Goal: Task Accomplishment & Management: Use online tool/utility

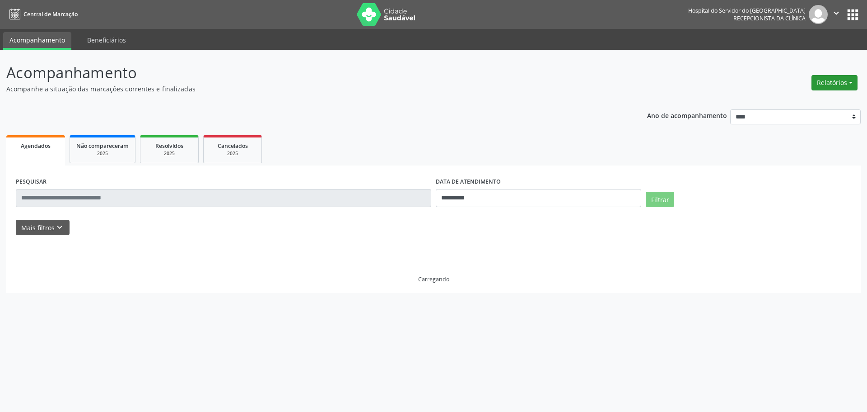
click at [825, 82] on button "Relatórios" at bounding box center [835, 82] width 46 height 15
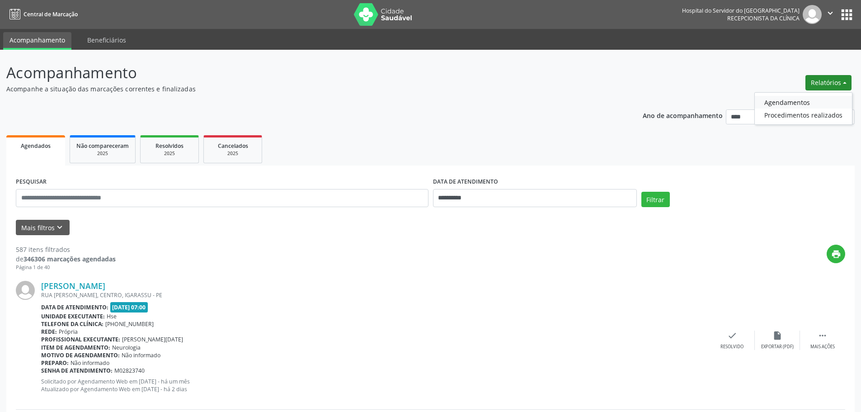
click at [785, 99] on link "Agendamentos" at bounding box center [803, 102] width 97 height 13
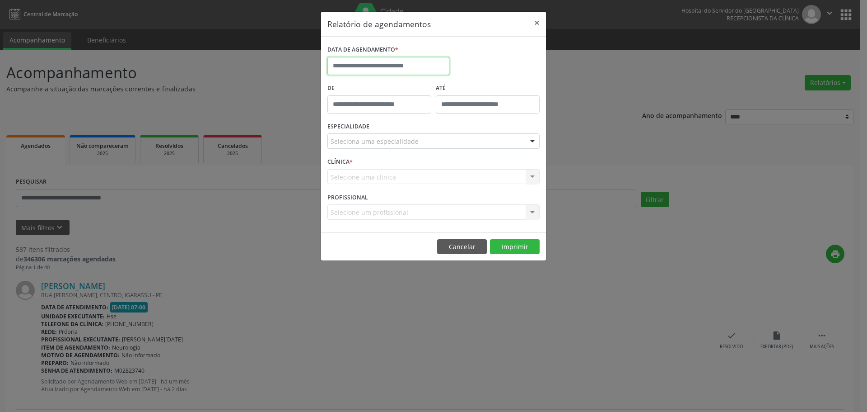
click at [351, 67] on input "text" at bounding box center [389, 66] width 122 height 18
click at [334, 88] on icon at bounding box center [335, 86] width 6 height 6
select select "*"
click at [437, 187] on span "29" at bounding box center [437, 186] width 18 height 18
type input "**********"
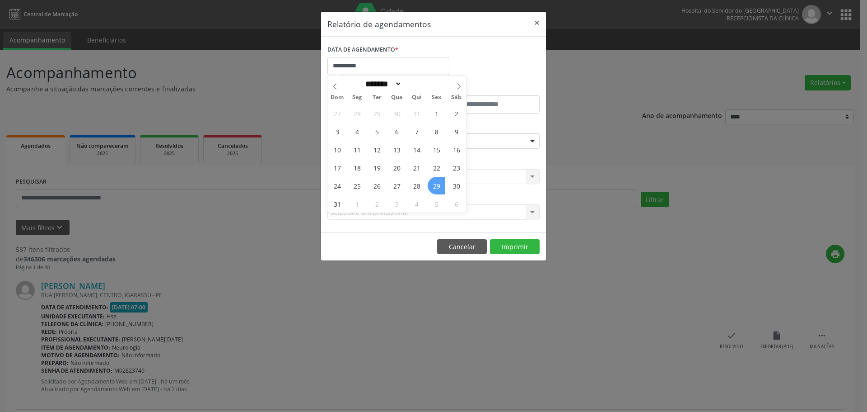
click at [437, 187] on span "29" at bounding box center [437, 186] width 18 height 18
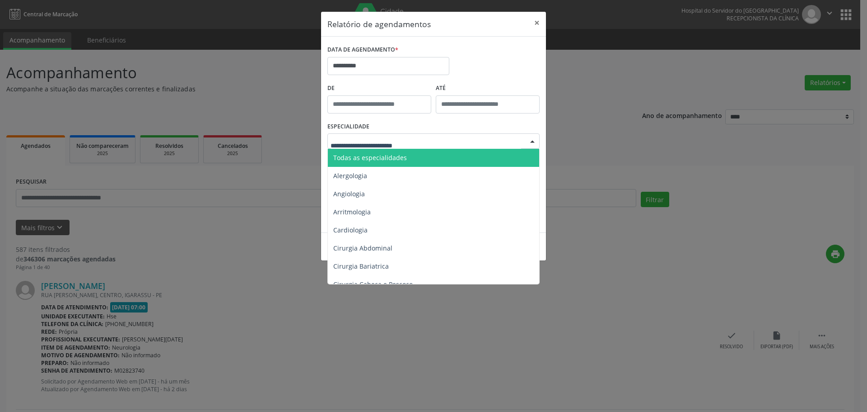
click at [376, 150] on span "Todas as especialidades" at bounding box center [434, 158] width 213 height 18
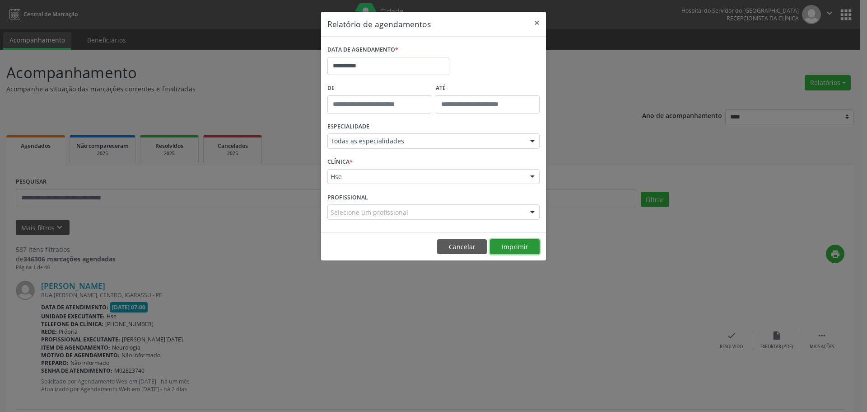
click at [527, 249] on button "Imprimir" at bounding box center [515, 246] width 50 height 15
click at [537, 17] on button "×" at bounding box center [537, 23] width 18 height 22
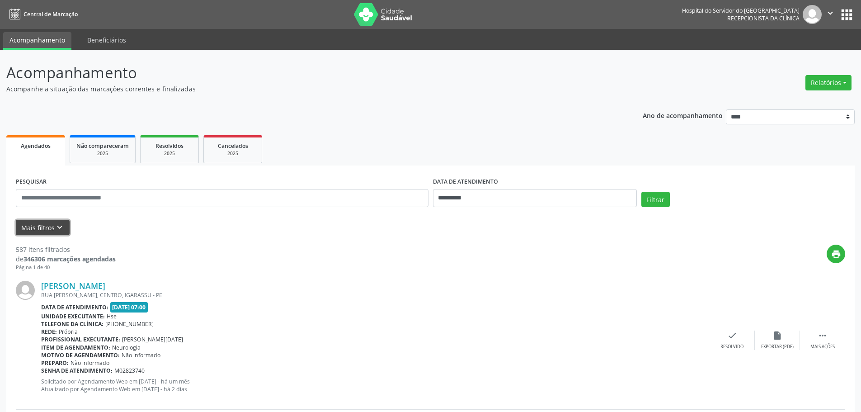
click at [40, 225] on button "Mais filtros keyboard_arrow_down" at bounding box center [43, 228] width 54 height 16
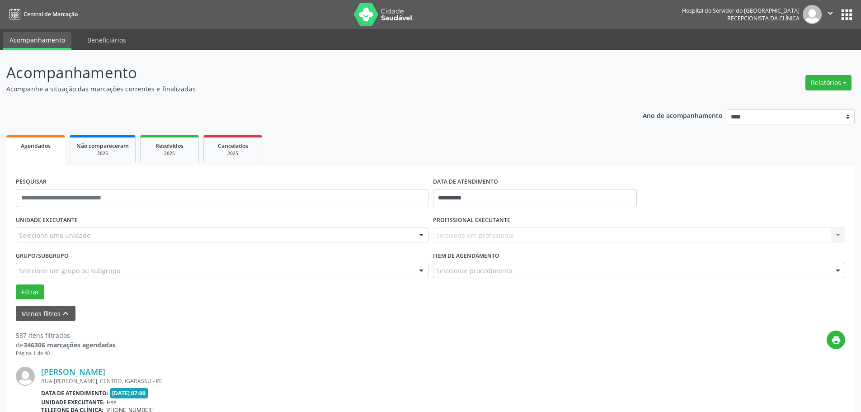
click at [44, 230] on div "Selecione uma unidade" at bounding box center [222, 234] width 413 height 15
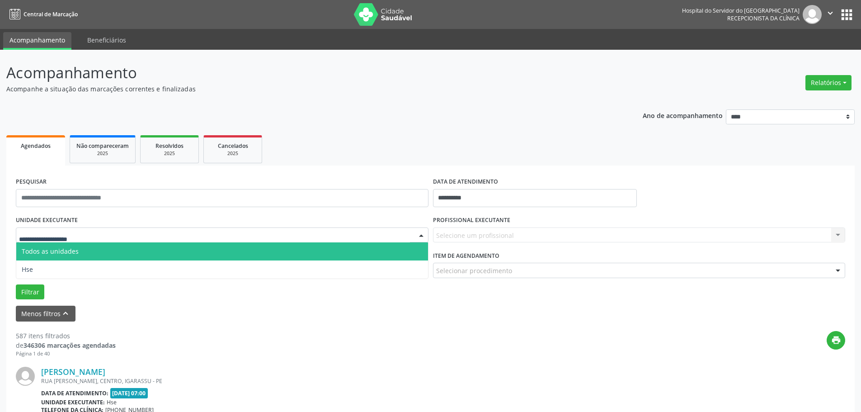
click at [46, 258] on span "Todos as unidades" at bounding box center [222, 251] width 412 height 18
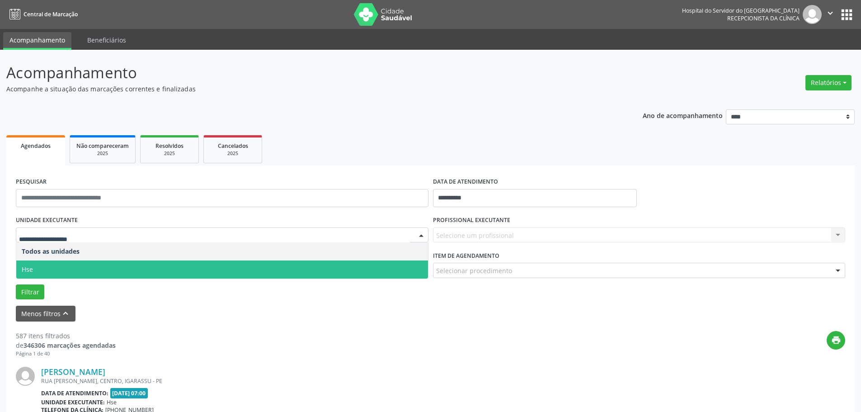
click at [45, 264] on span "Hse" at bounding box center [222, 269] width 412 height 18
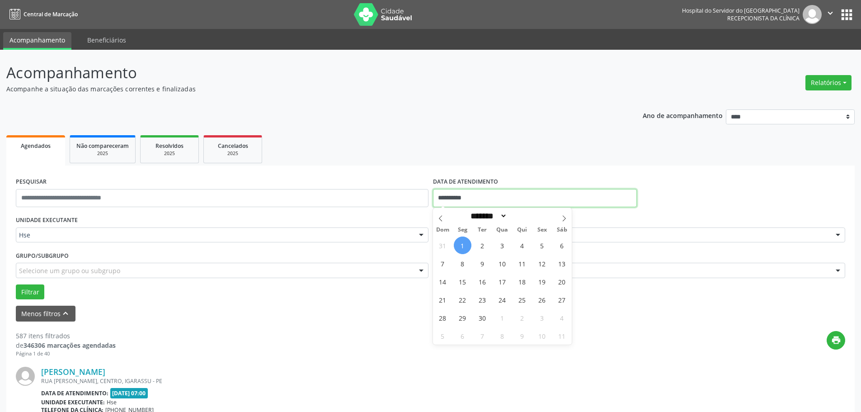
click at [475, 194] on input "**********" at bounding box center [535, 198] width 204 height 18
click at [440, 221] on icon at bounding box center [440, 218] width 6 height 6
select select "*"
click at [542, 316] on span "29" at bounding box center [542, 318] width 18 height 18
type input "**********"
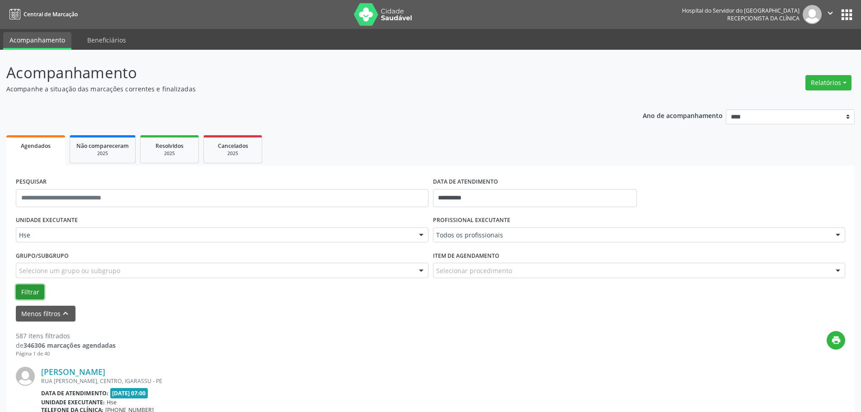
click at [35, 288] on button "Filtrar" at bounding box center [30, 291] width 28 height 15
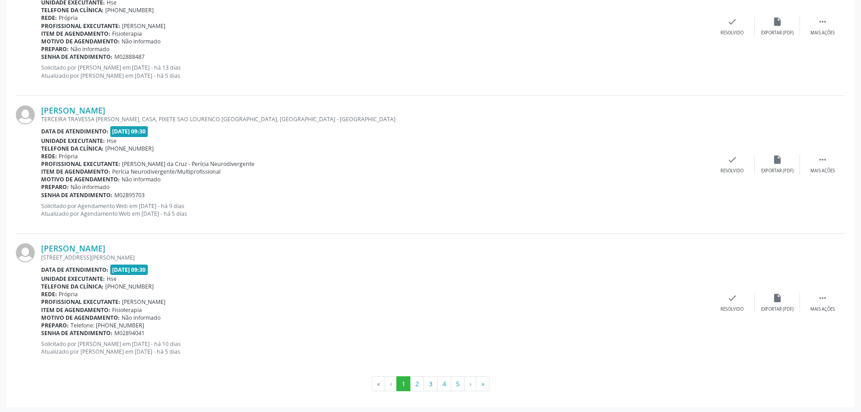
scroll to position [2057, 0]
click at [421, 380] on button "2" at bounding box center [417, 382] width 14 height 15
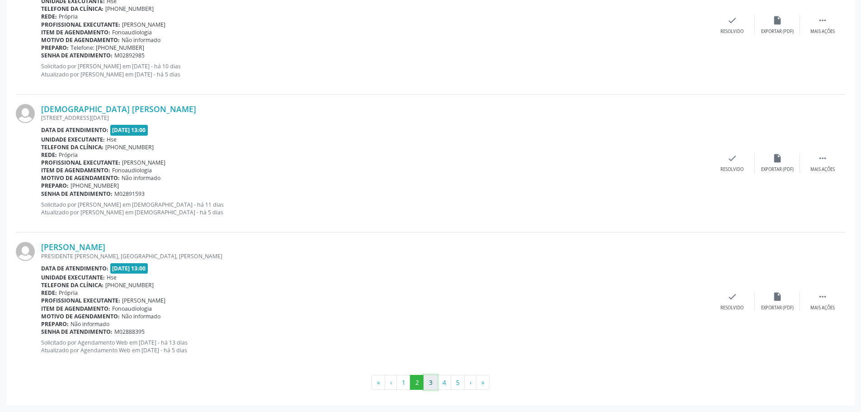
click at [434, 382] on button "3" at bounding box center [430, 382] width 14 height 15
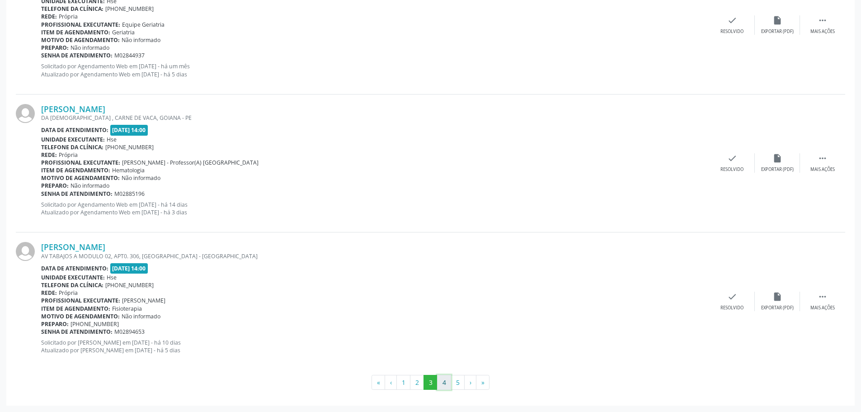
click at [446, 376] on button "4" at bounding box center [444, 382] width 14 height 15
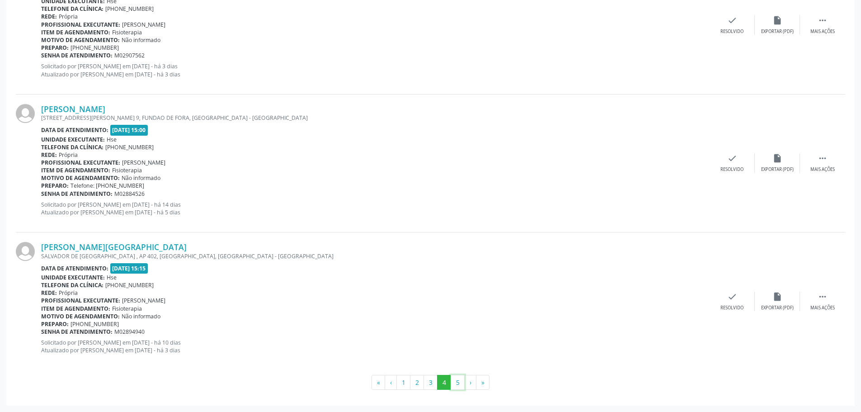
click at [456, 381] on button "5" at bounding box center [457, 382] width 14 height 15
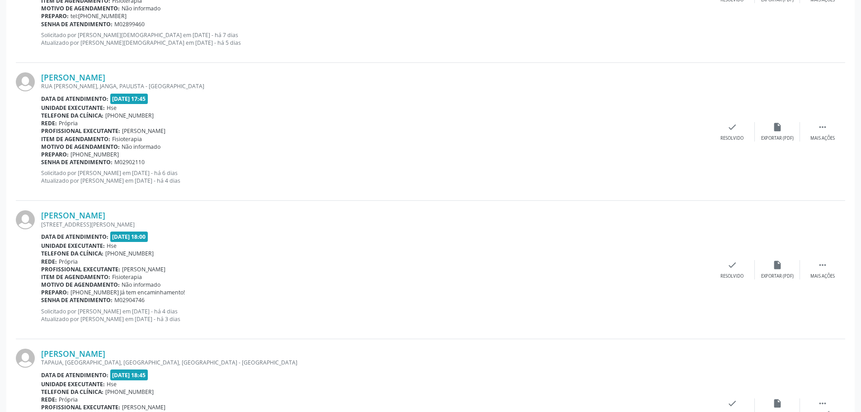
scroll to position [1643, 0]
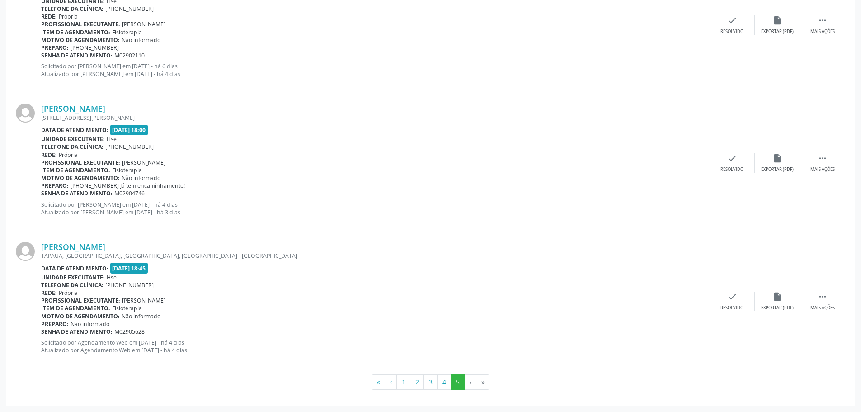
click at [472, 383] on li "›" at bounding box center [470, 381] width 12 height 15
click at [392, 376] on button "‹" at bounding box center [390, 381] width 12 height 15
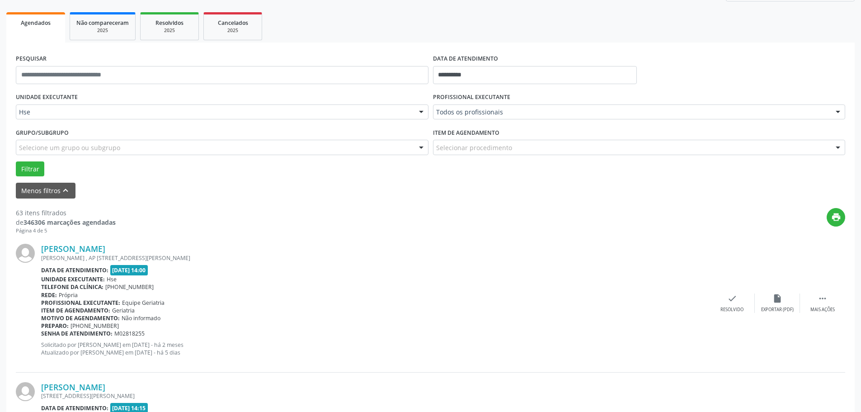
scroll to position [136, 0]
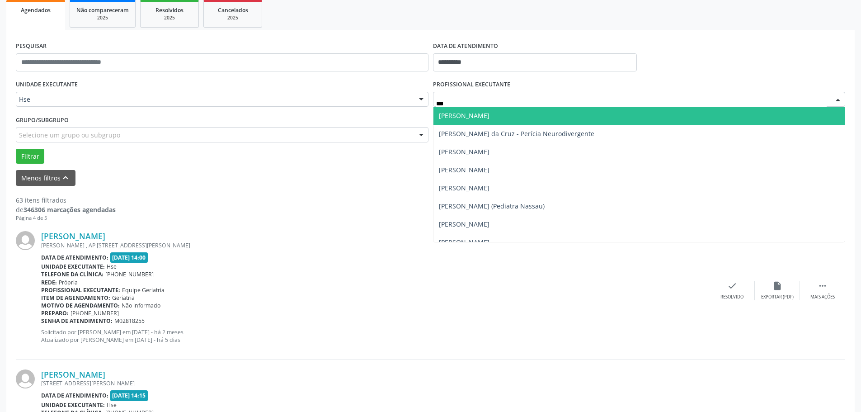
type input "****"
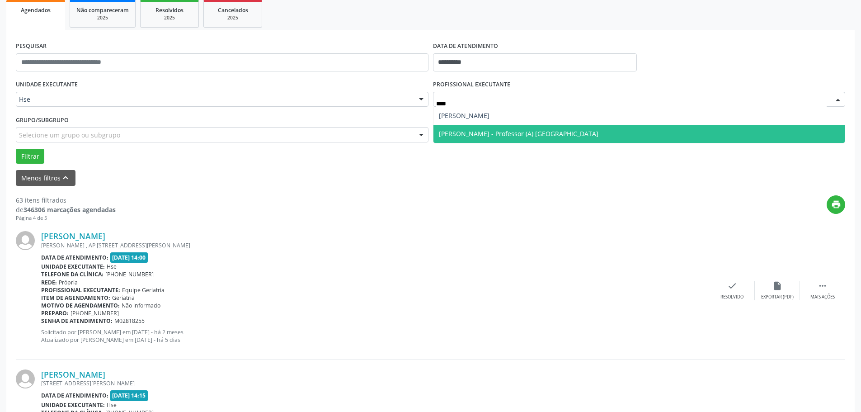
click at [541, 132] on span "[PERSON_NAME] - Professor (A) [GEOGRAPHIC_DATA]" at bounding box center [518, 133] width 159 height 9
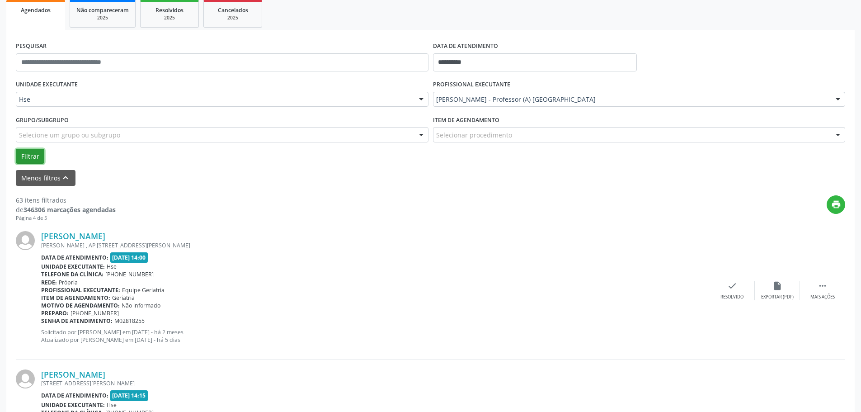
click at [31, 155] on button "Filtrar" at bounding box center [30, 156] width 28 height 15
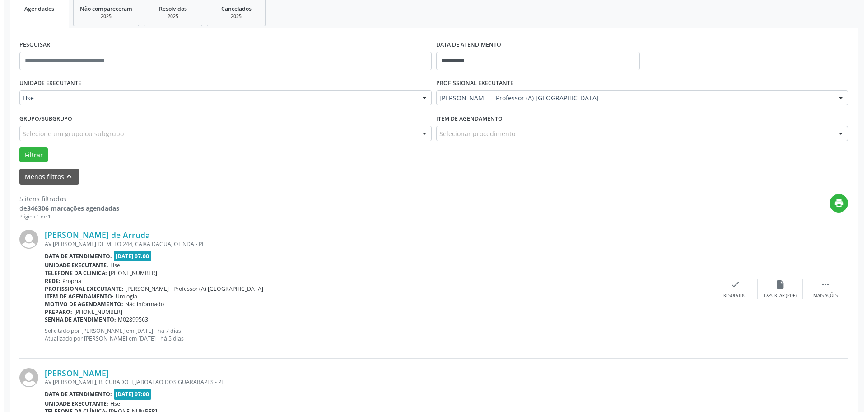
scroll to position [181, 0]
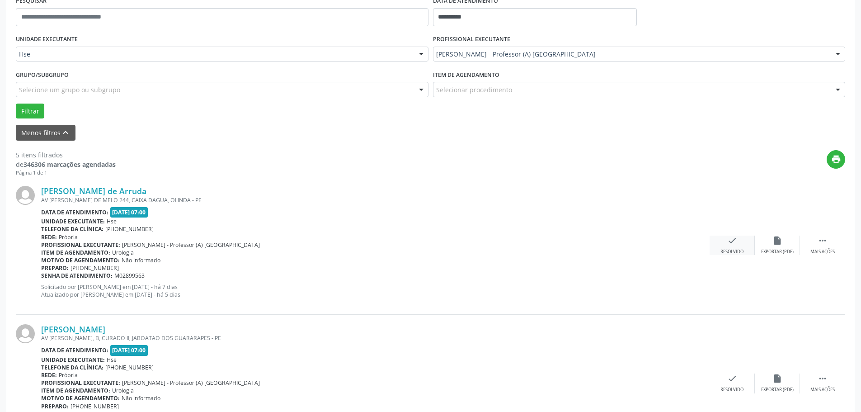
click at [726, 249] on div "Resolvido" at bounding box center [731, 251] width 23 height 6
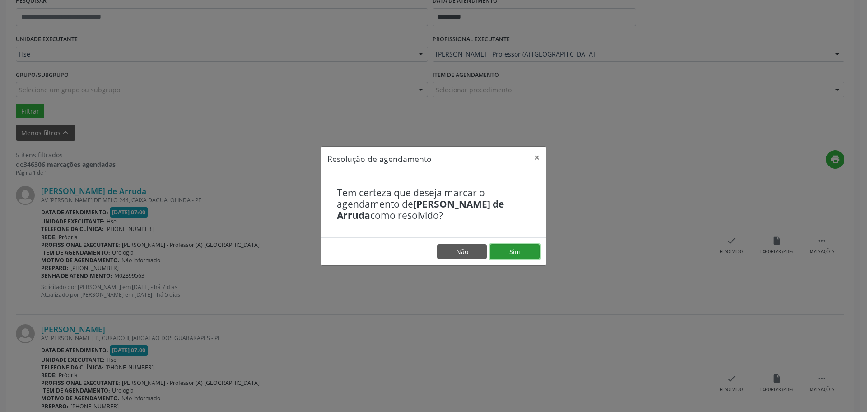
click at [507, 246] on button "Sim" at bounding box center [515, 251] width 50 height 15
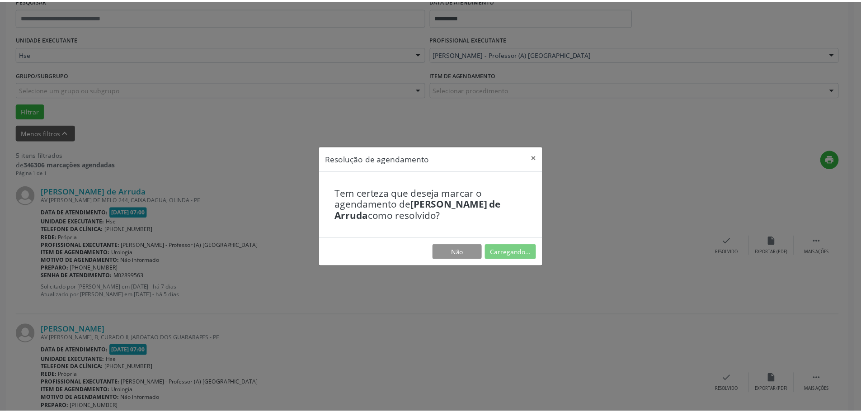
scroll to position [0, 0]
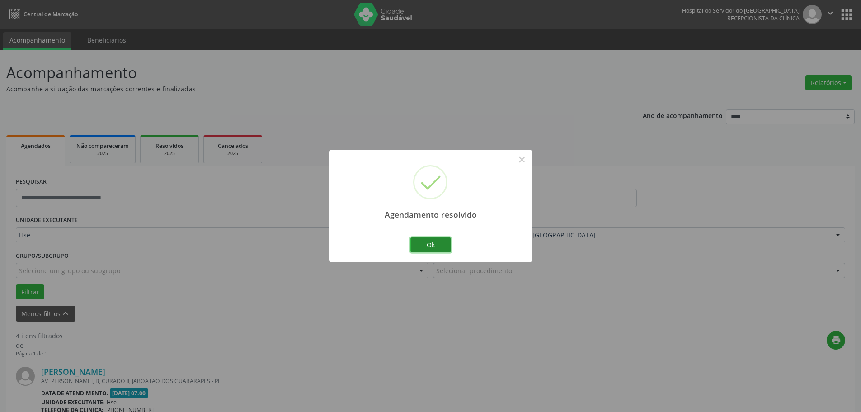
click at [436, 243] on button "Ok" at bounding box center [430, 244] width 41 height 15
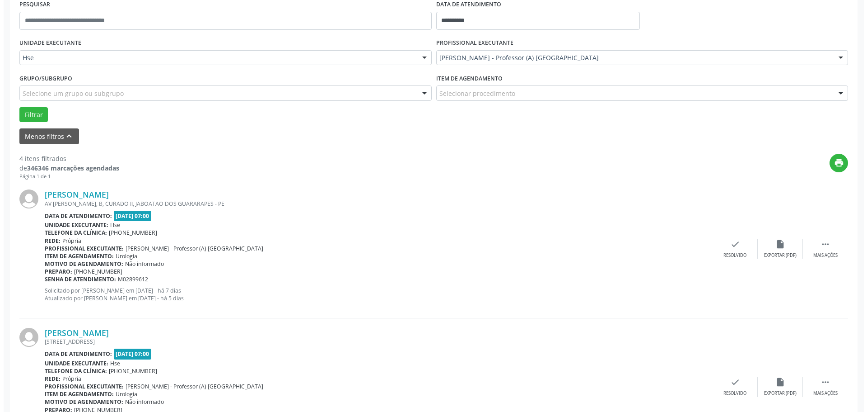
scroll to position [271, 0]
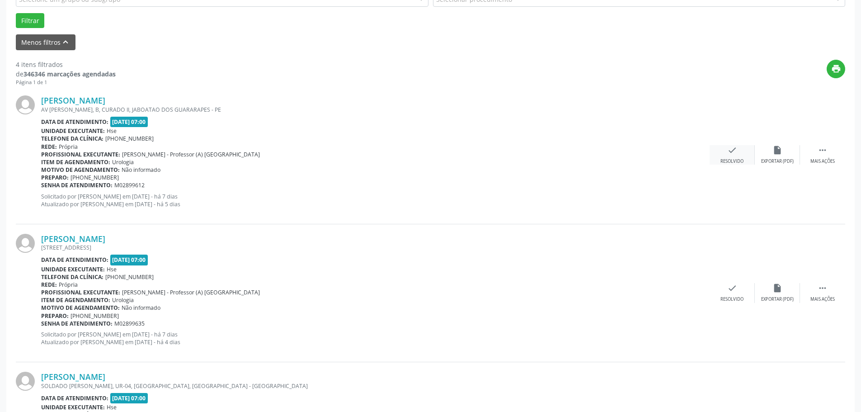
click at [727, 162] on div "Resolvido" at bounding box center [731, 161] width 23 height 6
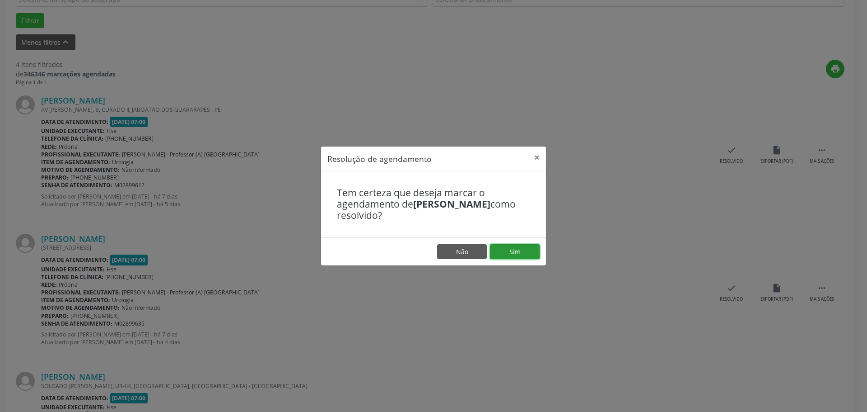
click at [529, 253] on button "Sim" at bounding box center [515, 251] width 50 height 15
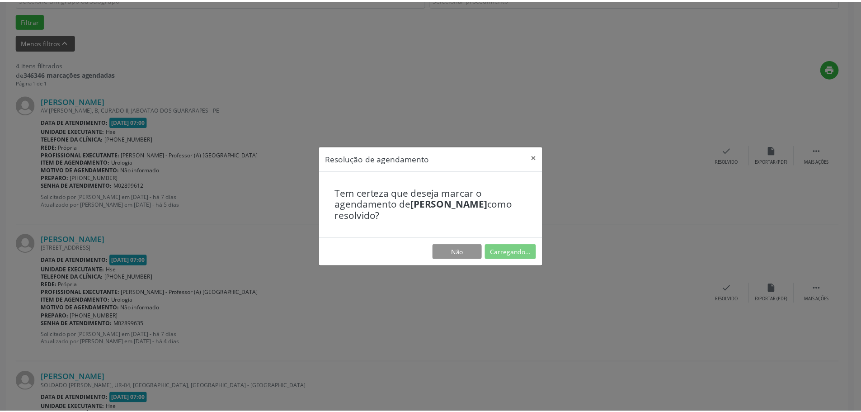
scroll to position [0, 0]
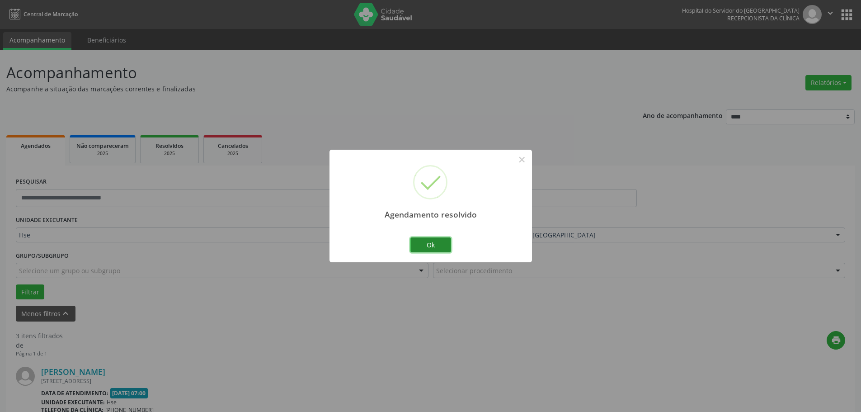
click at [432, 240] on button "Ok" at bounding box center [430, 244] width 41 height 15
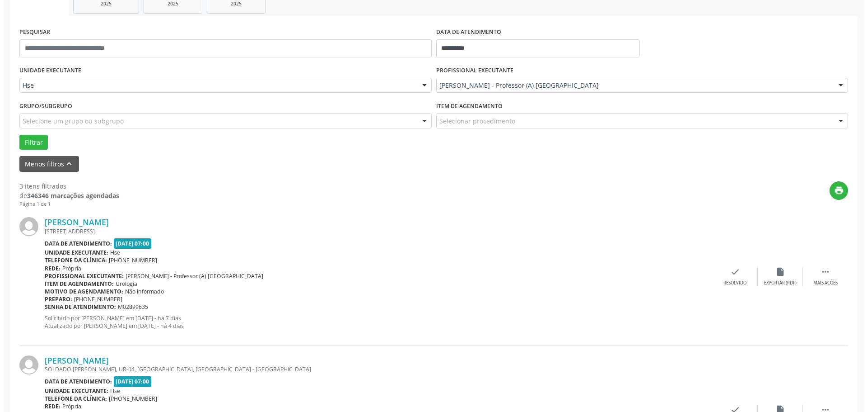
scroll to position [181, 0]
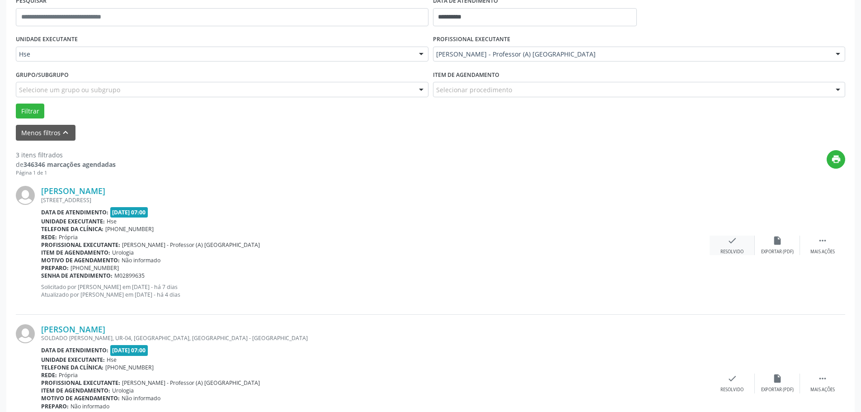
click at [730, 248] on div "Resolvido" at bounding box center [731, 251] width 23 height 6
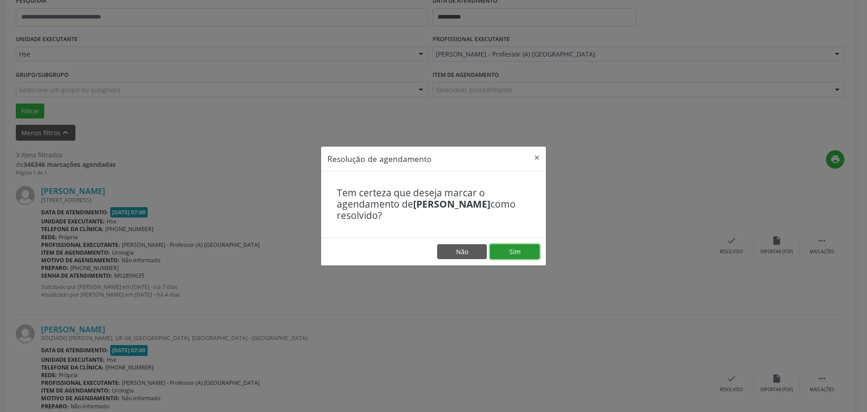
click at [511, 258] on button "Sim" at bounding box center [515, 251] width 50 height 15
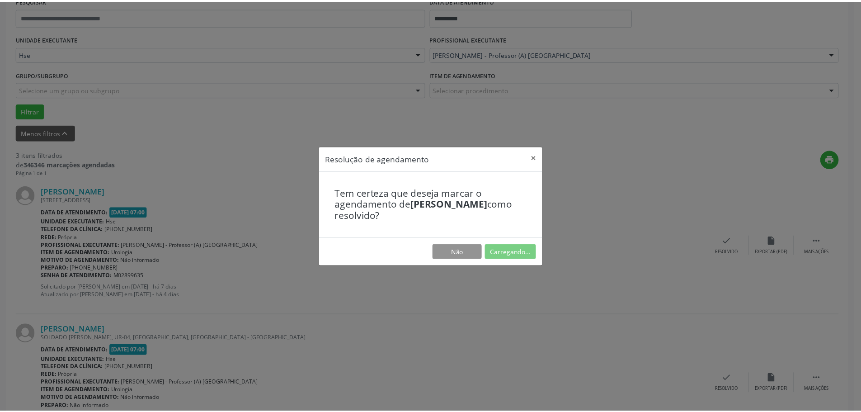
scroll to position [0, 0]
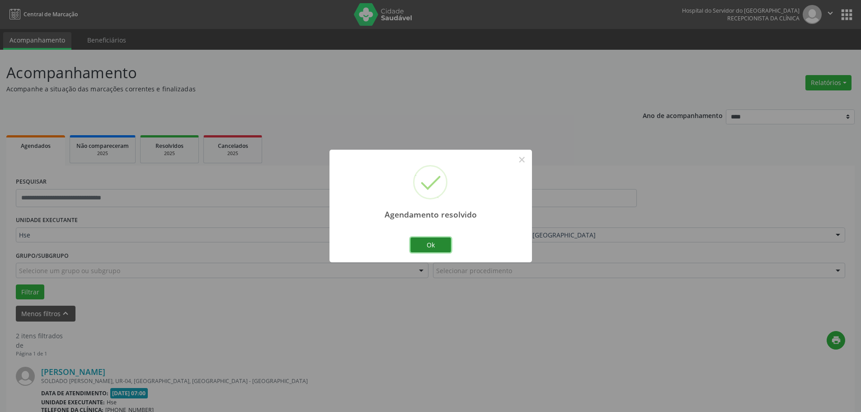
click at [430, 246] on button "Ok" at bounding box center [430, 244] width 41 height 15
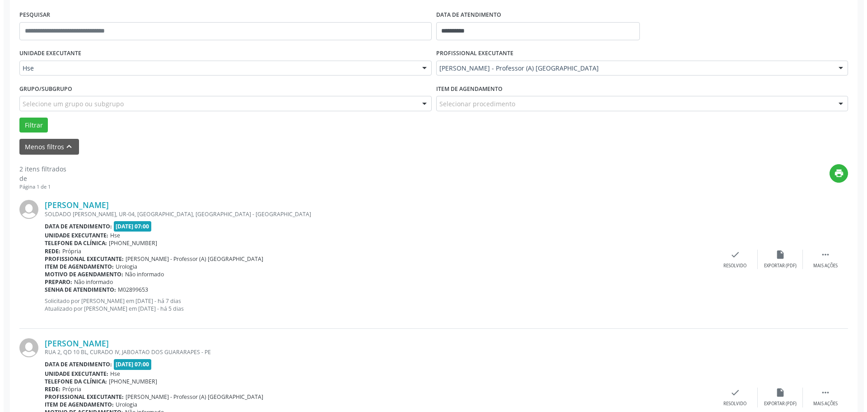
scroll to position [181, 0]
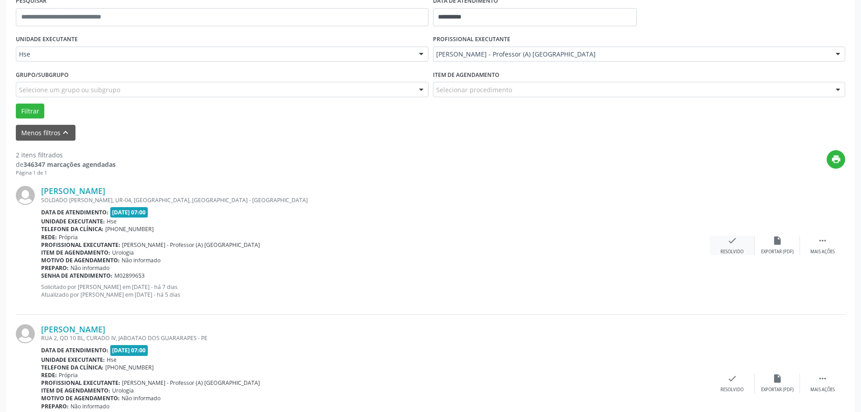
click at [736, 241] on icon "check" at bounding box center [732, 240] width 10 height 10
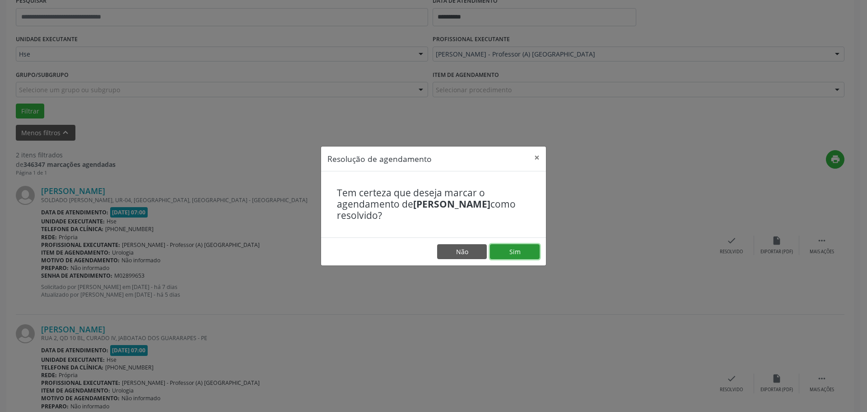
click at [512, 251] on button "Sim" at bounding box center [515, 251] width 50 height 15
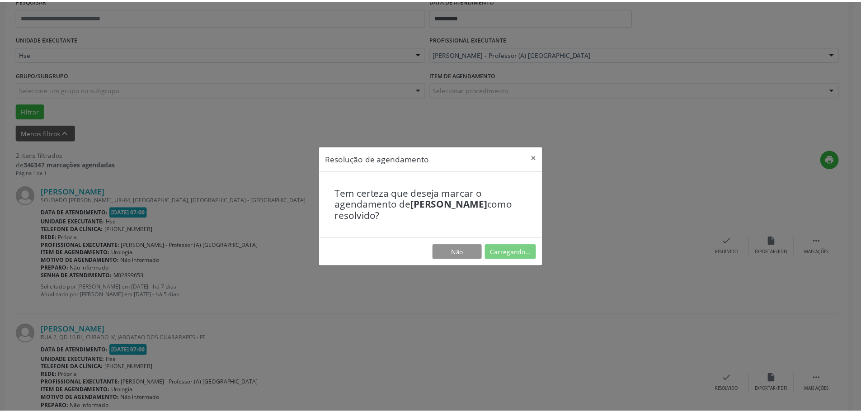
scroll to position [0, 0]
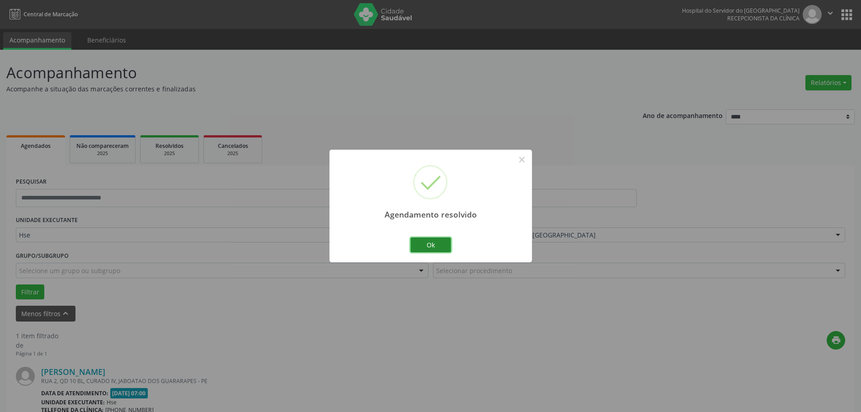
click at [421, 244] on button "Ok" at bounding box center [430, 244] width 41 height 15
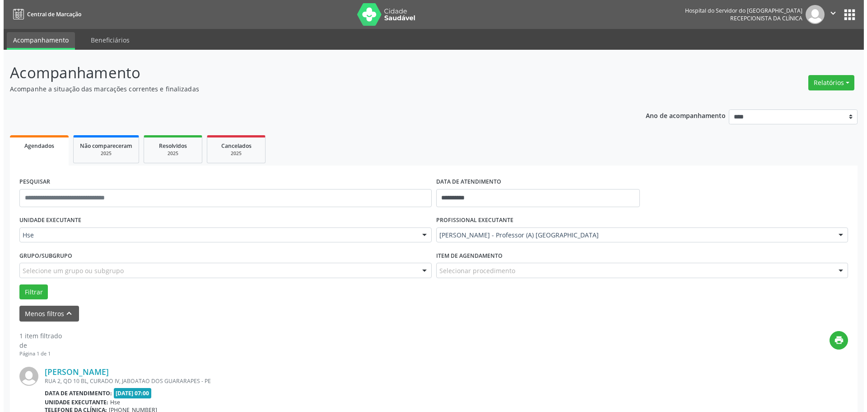
scroll to position [99, 0]
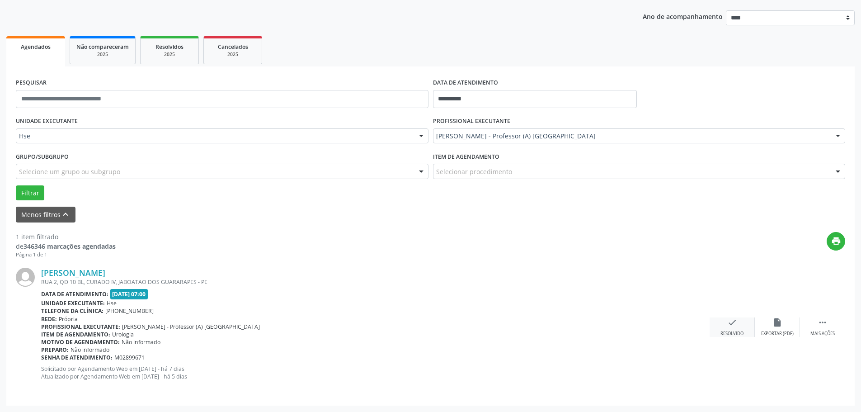
click at [728, 326] on icon "check" at bounding box center [732, 322] width 10 height 10
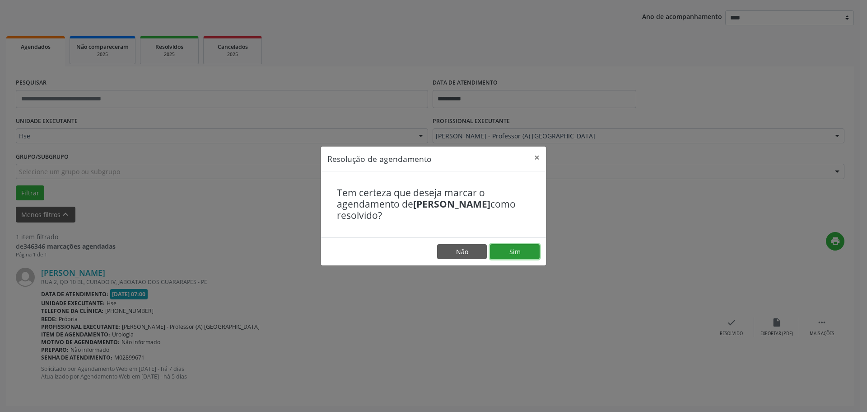
click at [511, 253] on button "Sim" at bounding box center [515, 251] width 50 height 15
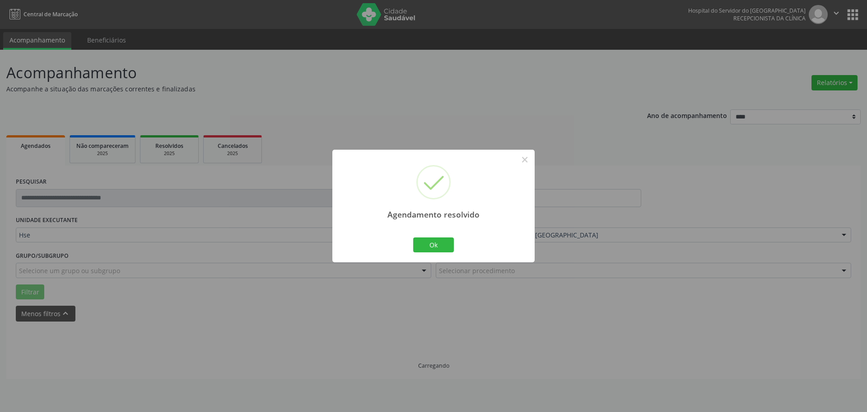
scroll to position [0, 0]
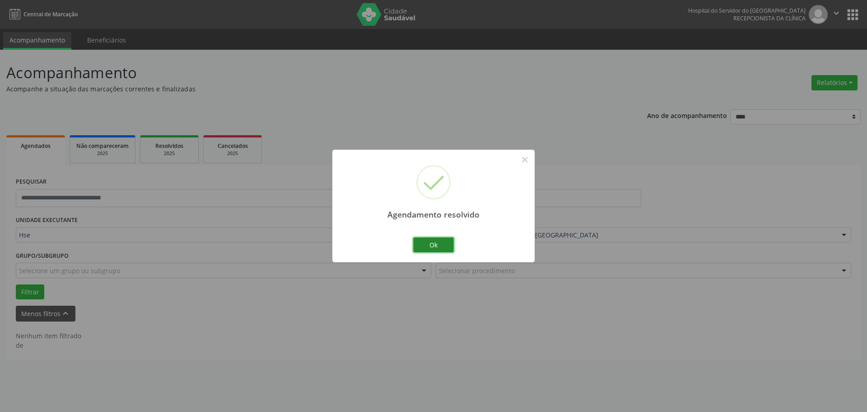
click at [415, 242] on button "Ok" at bounding box center [433, 244] width 41 height 15
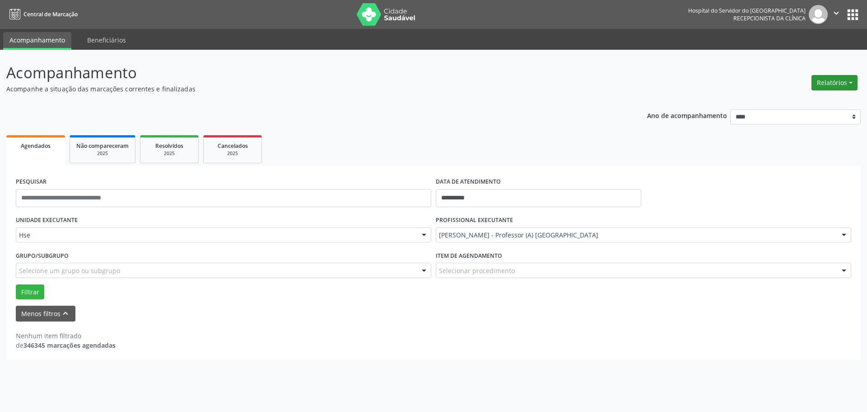
click at [855, 86] on button "Relatórios" at bounding box center [835, 82] width 46 height 15
click at [827, 96] on link "Agendamentos" at bounding box center [809, 102] width 97 height 13
select select "*"
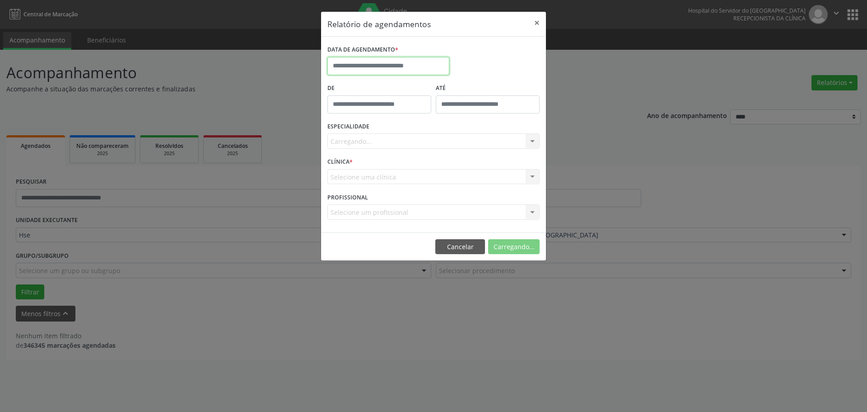
click at [430, 61] on input "text" at bounding box center [389, 66] width 122 height 18
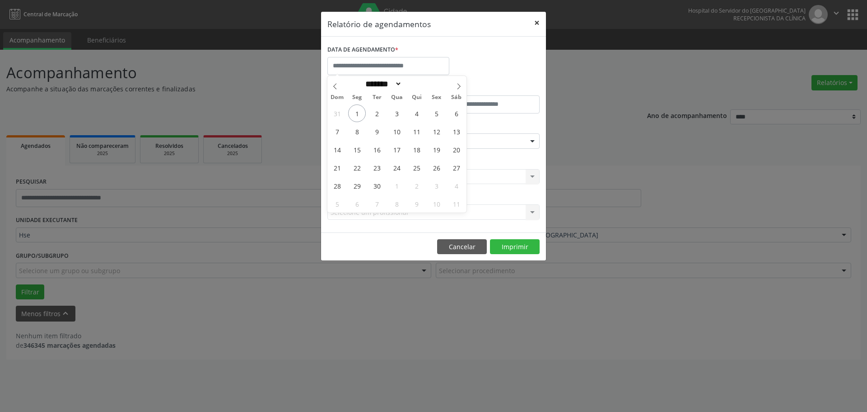
click at [538, 26] on button "×" at bounding box center [537, 23] width 18 height 22
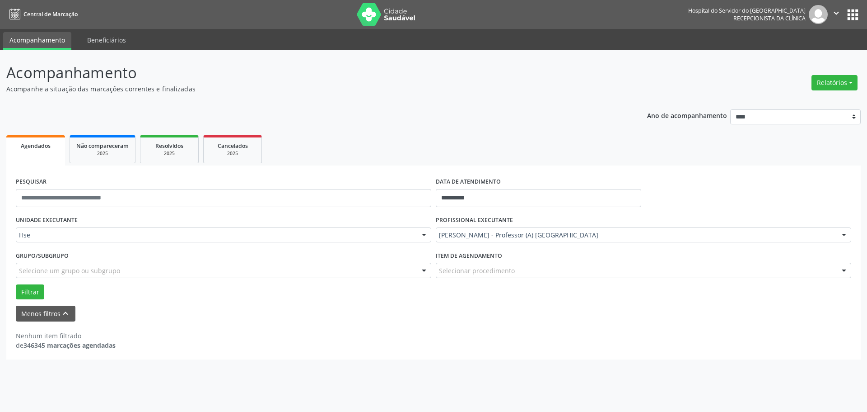
click at [863, 84] on div "**********" at bounding box center [433, 231] width 867 height 362
drag, startPoint x: 847, startPoint y: 82, endPoint x: 815, endPoint y: 103, distance: 39.1
click at [846, 81] on button "Relatórios" at bounding box center [835, 82] width 46 height 15
click at [814, 103] on link "Agendamentos" at bounding box center [809, 102] width 97 height 13
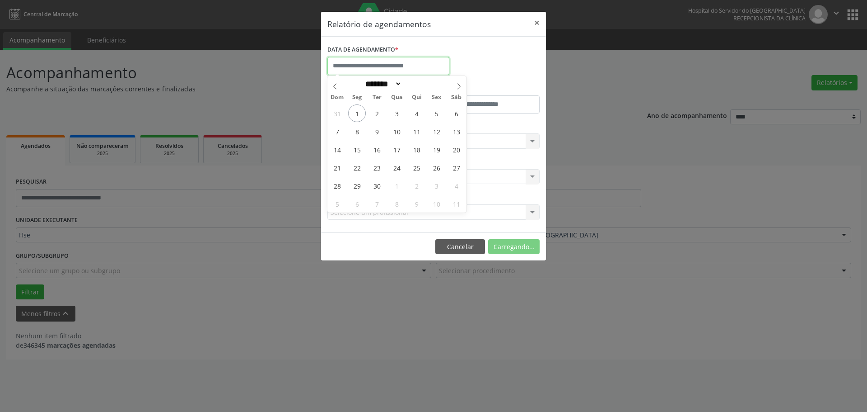
click at [344, 61] on input "text" at bounding box center [389, 66] width 122 height 18
click at [331, 88] on span at bounding box center [335, 83] width 15 height 15
select select "*"
click at [435, 181] on span "29" at bounding box center [437, 186] width 18 height 18
type input "**********"
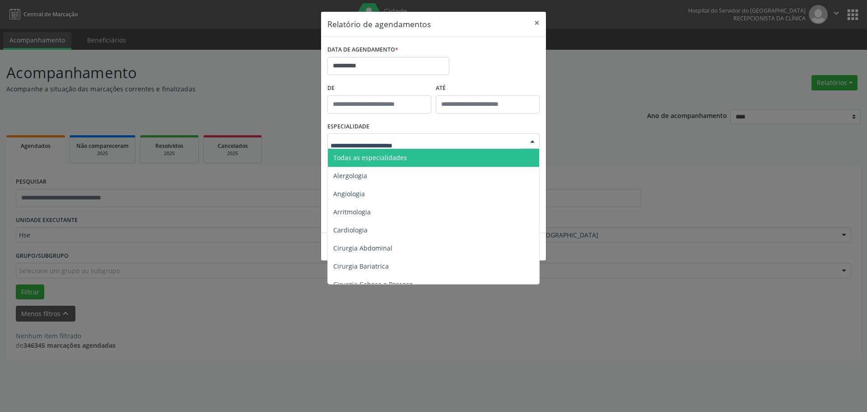
click at [366, 160] on span "Todas as especialidades" at bounding box center [370, 157] width 74 height 9
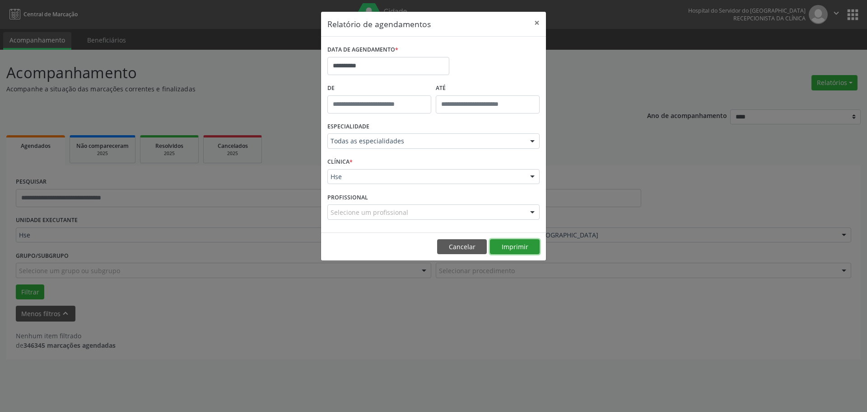
click at [506, 242] on button "Imprimir" at bounding box center [515, 246] width 50 height 15
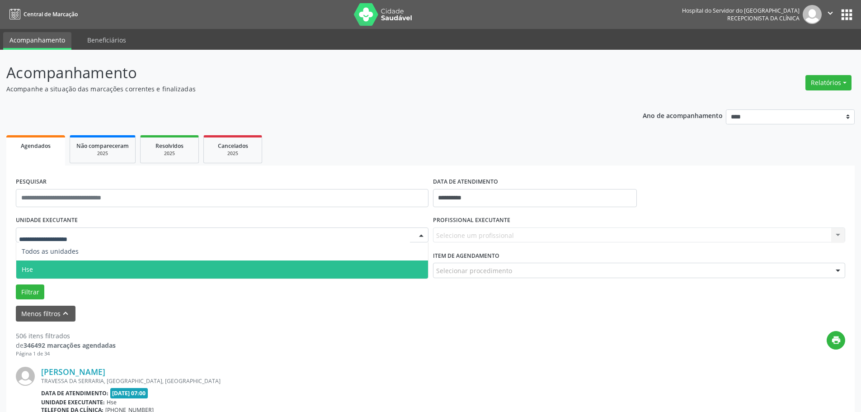
click at [70, 265] on span "Hse" at bounding box center [222, 269] width 412 height 18
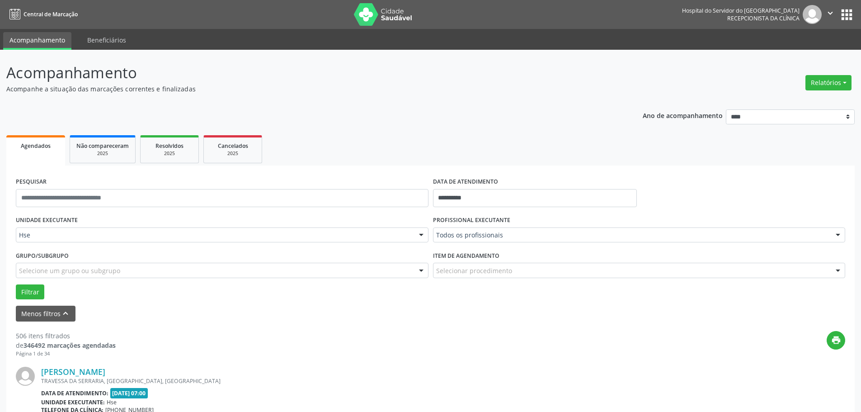
click at [444, 187] on label "DATA DE ATENDIMENTO" at bounding box center [465, 182] width 65 height 14
click at [476, 201] on input "**********" at bounding box center [535, 198] width 204 height 18
click at [441, 219] on icon at bounding box center [440, 218] width 6 height 6
select select "*"
click at [543, 313] on span "29" at bounding box center [542, 318] width 18 height 18
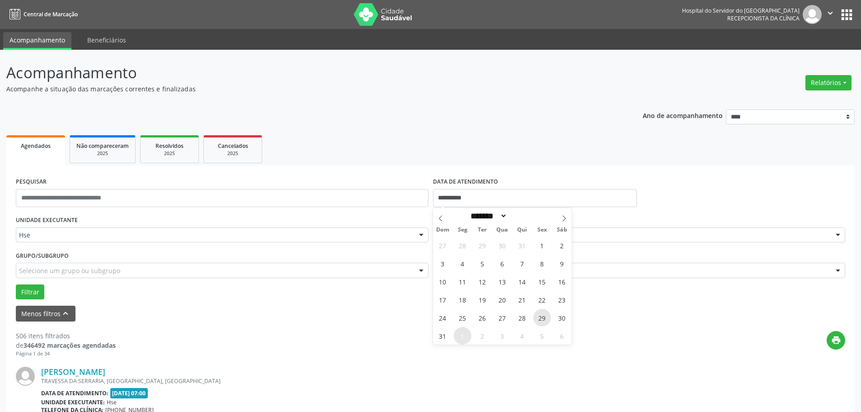
type input "**********"
click at [543, 313] on span "29" at bounding box center [542, 318] width 18 height 18
click at [479, 225] on label "PROFISSIONAL EXECUTANTE" at bounding box center [471, 220] width 77 height 14
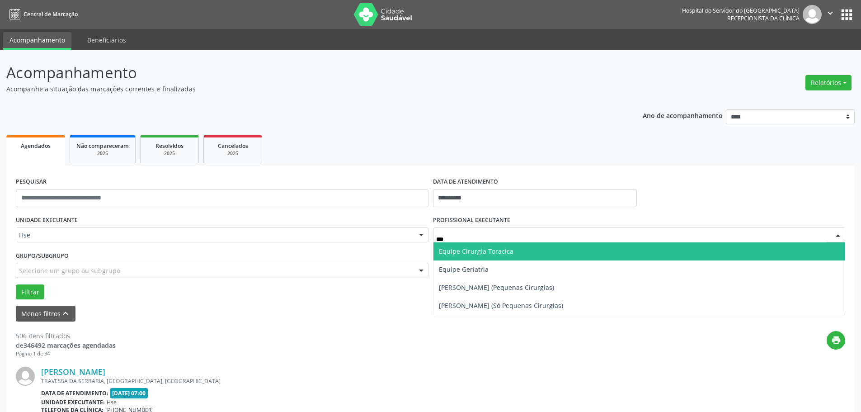
type input "****"
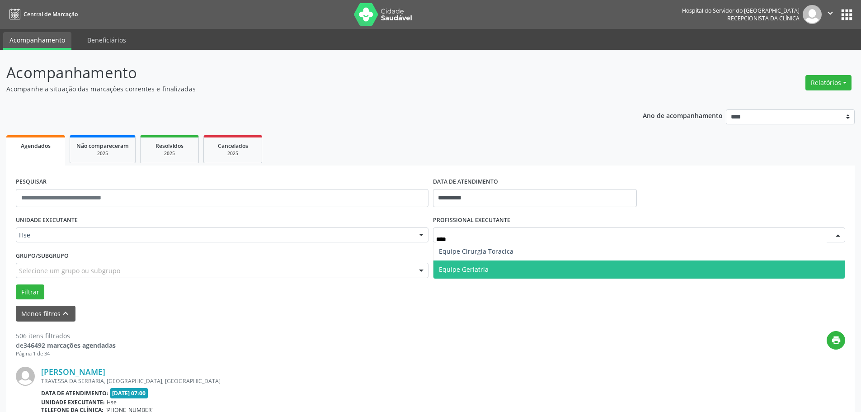
click at [482, 262] on span "Equipe Geriatria" at bounding box center [639, 269] width 412 height 18
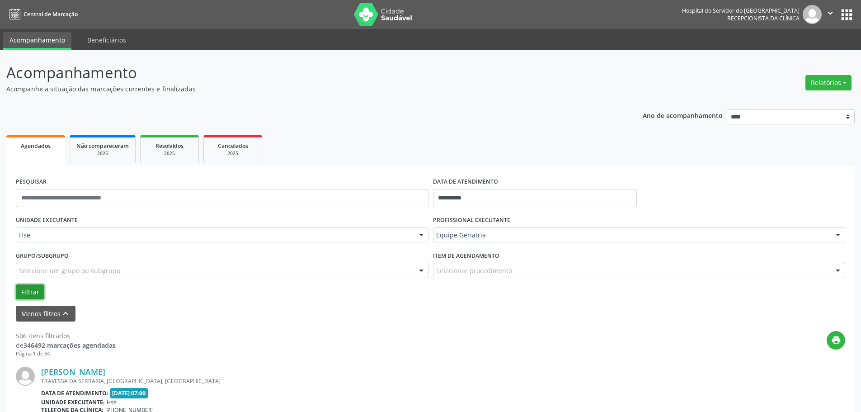
click at [36, 289] on button "Filtrar" at bounding box center [30, 291] width 28 height 15
